Goal: Check status: Check status

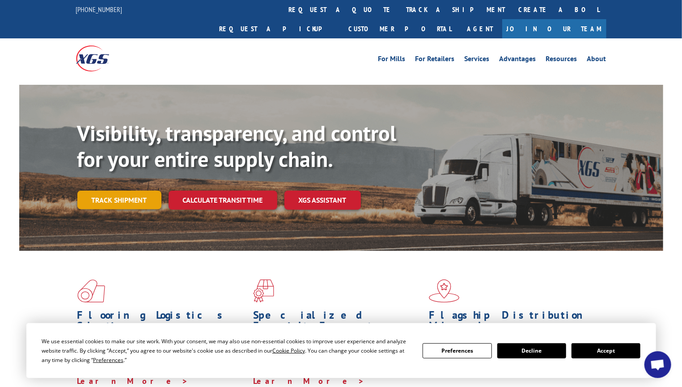
click at [110, 191] on link "Track shipment" at bounding box center [119, 200] width 84 height 19
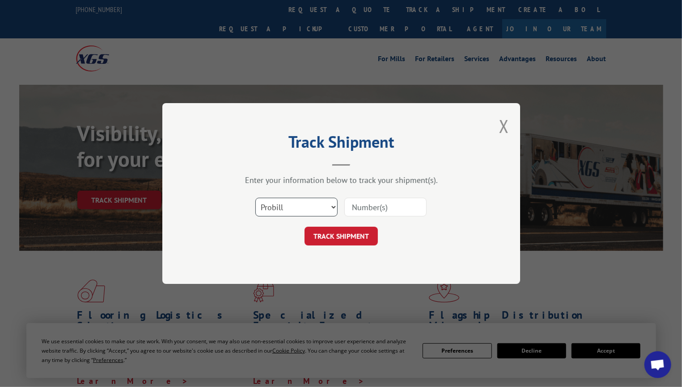
click at [333, 206] on select "Select category... Probill BOL PO" at bounding box center [296, 207] width 82 height 19
select select "bol"
click at [255, 198] on select "Select category... Probill BOL PO" at bounding box center [296, 207] width 82 height 19
click at [349, 208] on input at bounding box center [385, 207] width 82 height 19
paste input "bol 5252206"
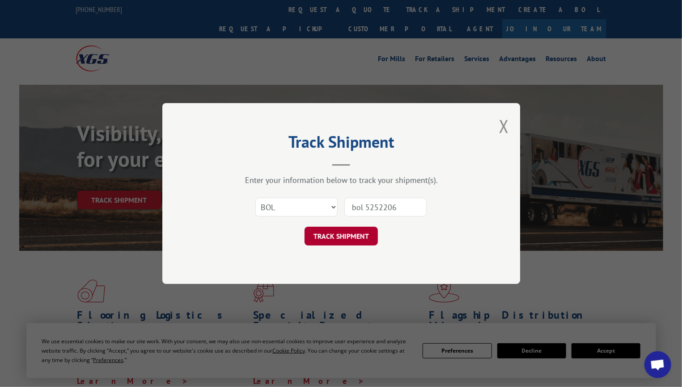
type input "bol 5252206"
click at [337, 236] on button "TRACK SHIPMENT" at bounding box center [340, 236] width 73 height 19
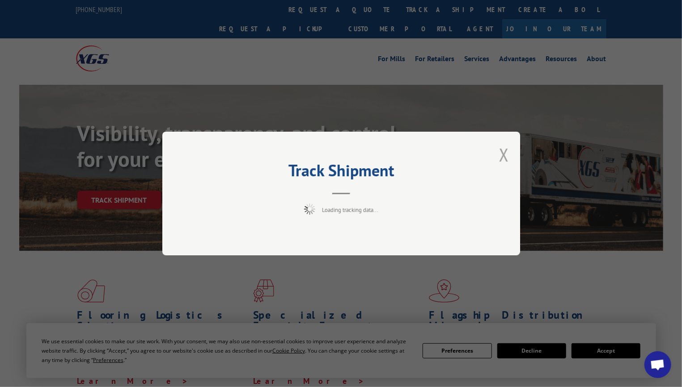
click at [501, 153] on button "Close modal" at bounding box center [504, 155] width 10 height 24
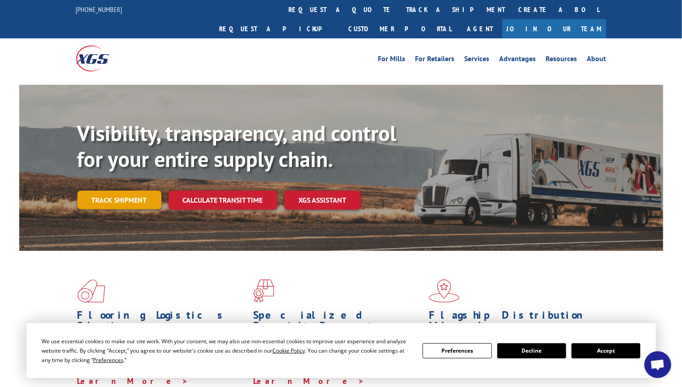
click at [147, 191] on link "Track shipment" at bounding box center [119, 200] width 84 height 19
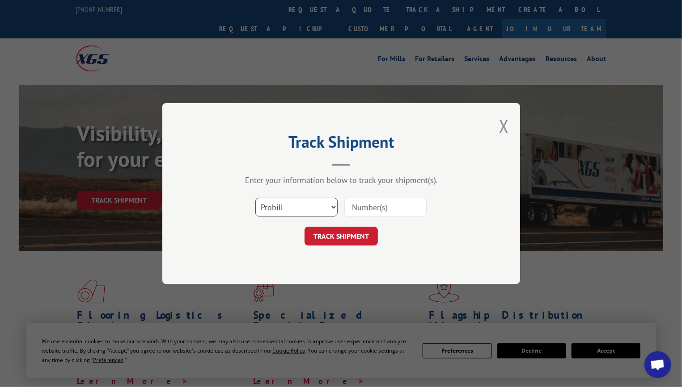
click at [307, 207] on select "Select category... Probill BOL PO" at bounding box center [296, 207] width 82 height 19
select select "bol"
click at [255, 198] on select "Select category... Probill BOL PO" at bounding box center [296, 207] width 82 height 19
click at [371, 211] on input at bounding box center [385, 207] width 82 height 19
paste input "bol 5252206"
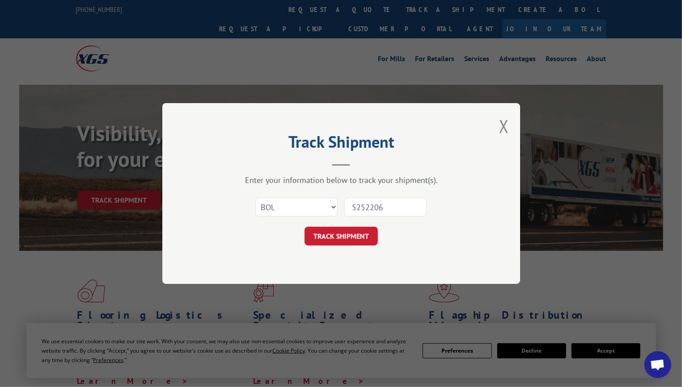
click at [400, 209] on input "5252206" at bounding box center [385, 207] width 82 height 19
type input "5252206"
click at [334, 240] on button "TRACK SHIPMENT" at bounding box center [340, 236] width 73 height 19
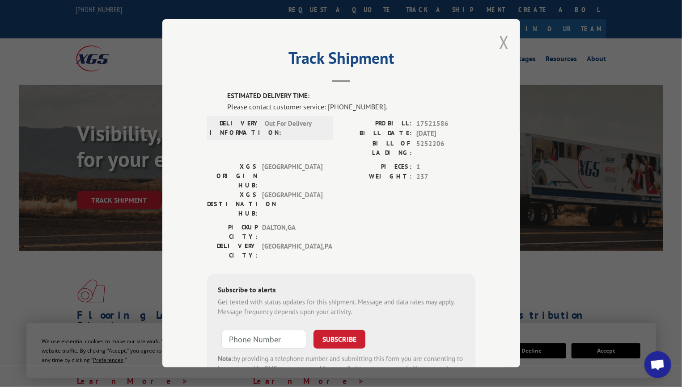
click at [499, 40] on button "Close modal" at bounding box center [504, 42] width 10 height 24
